Goal: Transaction & Acquisition: Download file/media

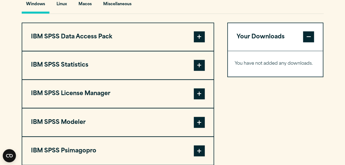
scroll to position [417, 0]
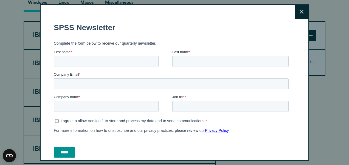
click at [300, 12] on icon at bounding box center [302, 12] width 4 height 4
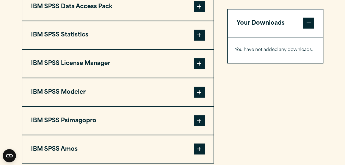
scroll to position [446, 0]
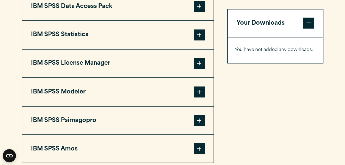
click at [200, 33] on span at bounding box center [199, 34] width 11 height 11
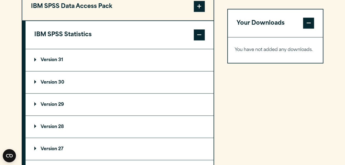
click at [58, 59] on p "Version 31" at bounding box center [48, 60] width 29 height 4
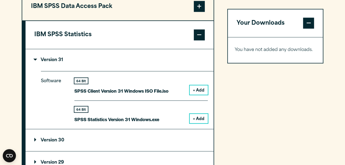
click at [195, 117] on button "+ Add" at bounding box center [199, 118] width 18 height 9
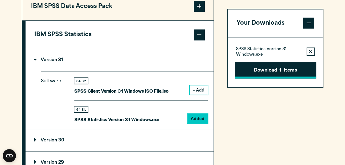
click at [272, 72] on button "Download 1 Items" at bounding box center [276, 70] width 82 height 17
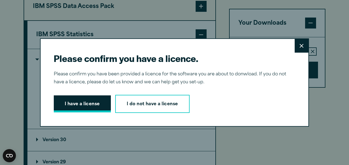
click at [93, 102] on button "I have a license" at bounding box center [82, 104] width 57 height 17
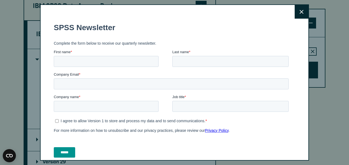
click at [300, 12] on icon at bounding box center [302, 12] width 4 height 4
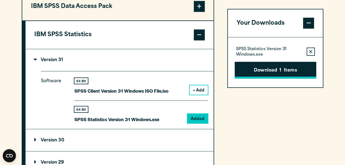
click at [270, 68] on button "Download 1 Items" at bounding box center [276, 70] width 82 height 17
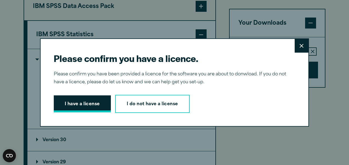
click at [95, 105] on button "I have a license" at bounding box center [82, 104] width 57 height 17
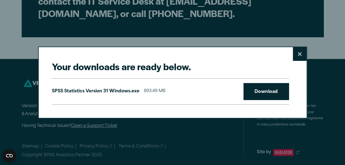
scroll to position [876, 0]
click at [268, 92] on link "Download" at bounding box center [266, 91] width 46 height 17
click at [220, 69] on h2 "Your downloads are ready below." at bounding box center [170, 66] width 237 height 12
